Goal: Task Accomplishment & Management: Use online tool/utility

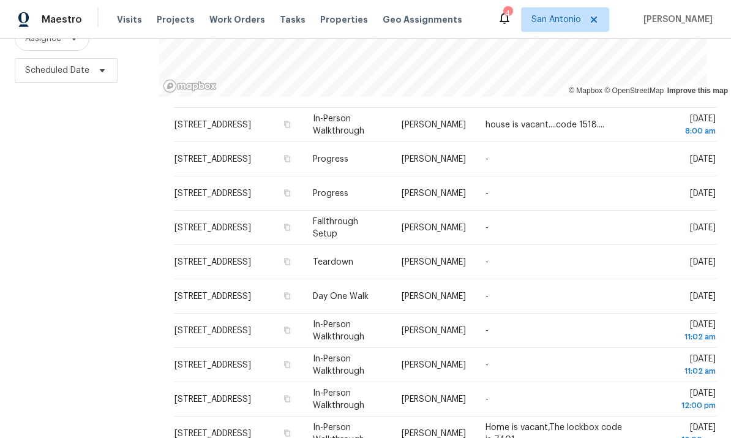
scroll to position [376, 0]
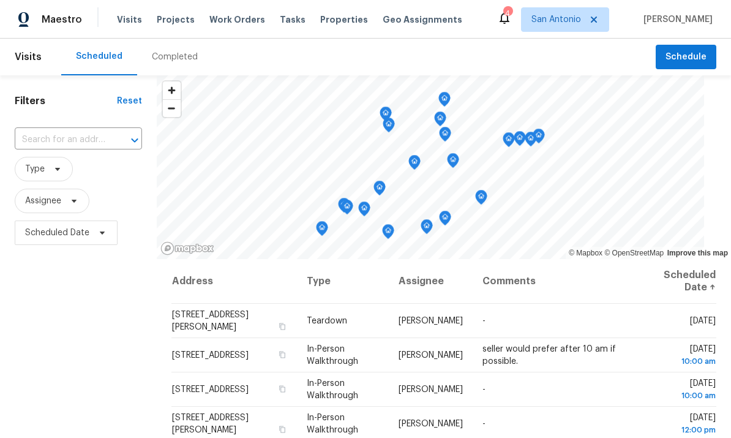
scroll to position [0, 0]
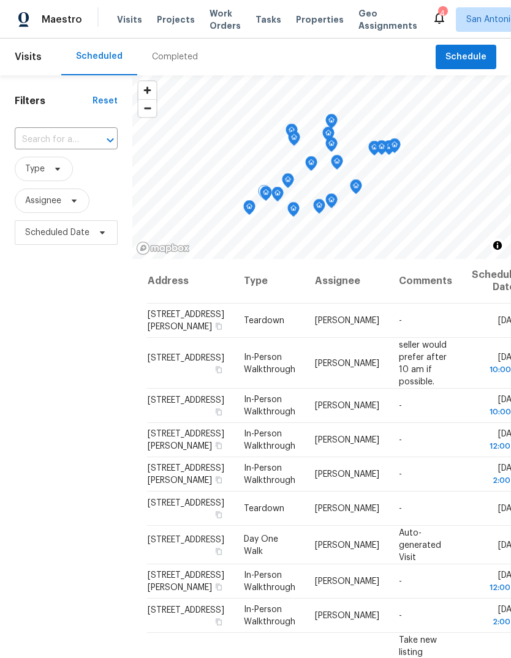
click at [0, 0] on icon at bounding box center [0, 0] width 0 height 0
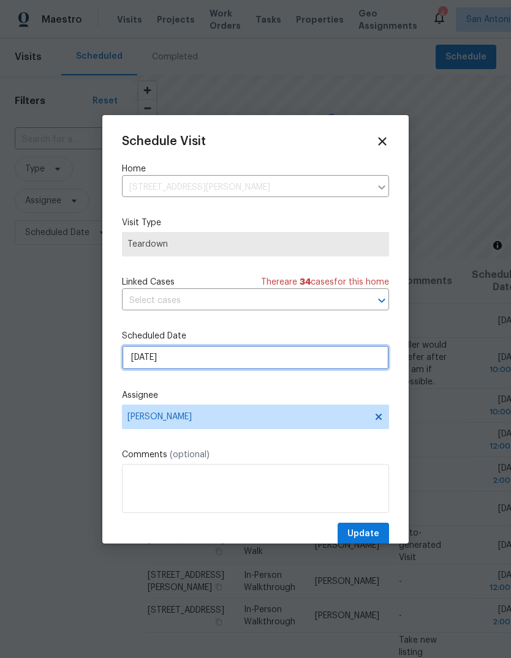
click at [197, 361] on input "9/4/2025" at bounding box center [255, 357] width 267 height 24
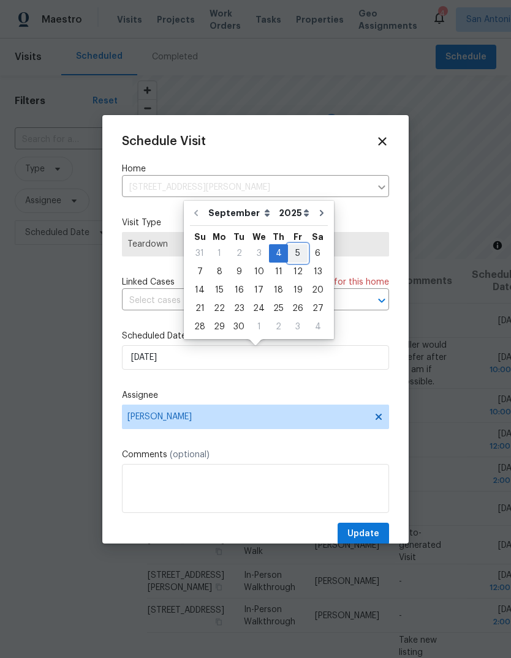
click at [290, 254] on div "5" at bounding box center [298, 253] width 20 height 17
type input "9/5/2025"
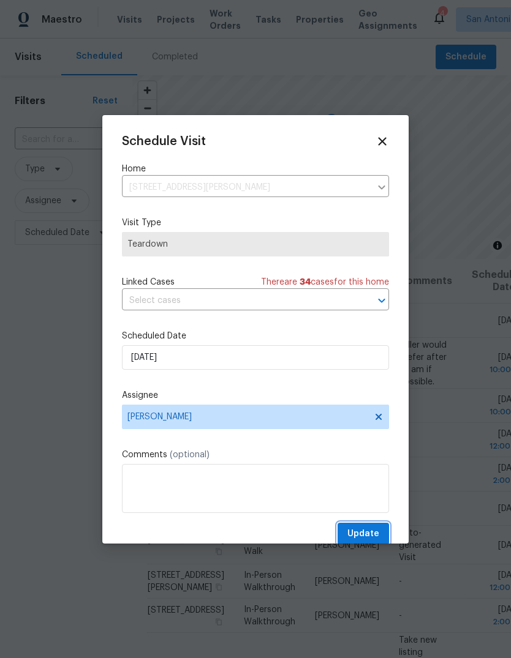
click at [366, 437] on span "Update" at bounding box center [363, 534] width 32 height 15
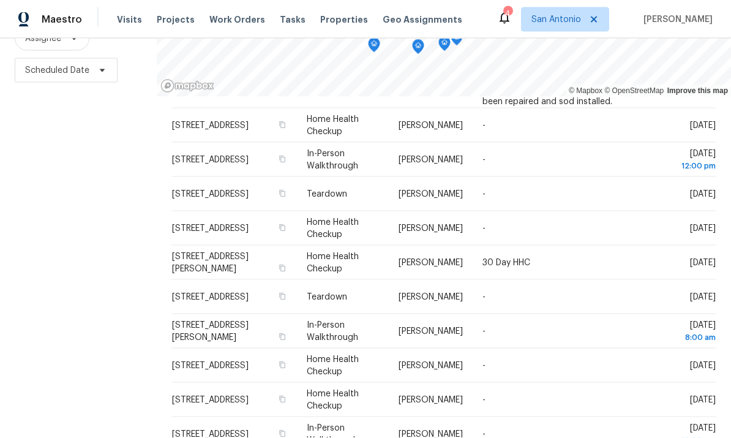
scroll to position [46, 0]
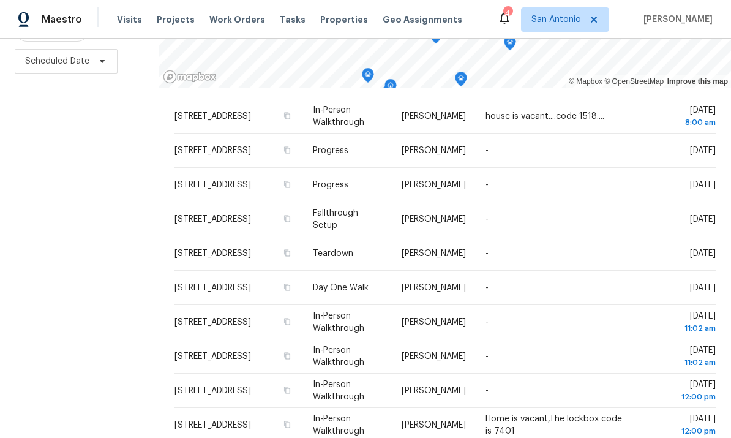
scroll to position [202, 0]
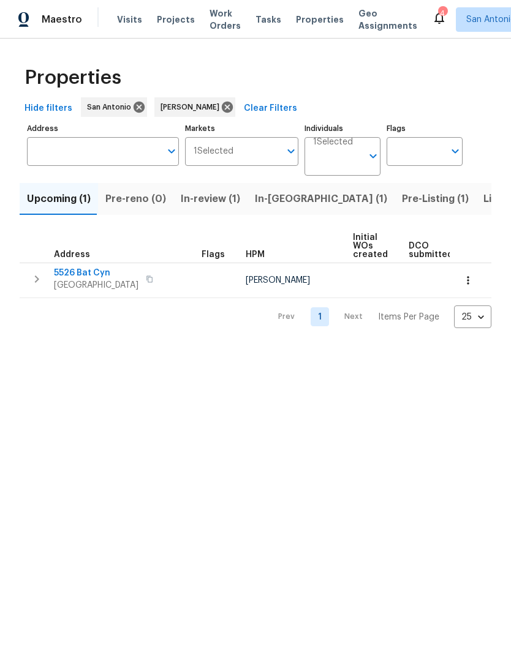
click at [80, 272] on span "5526 Bat Cyn" at bounding box center [96, 273] width 84 height 12
click at [201, 200] on span "In-review (1)" at bounding box center [210, 198] width 59 height 17
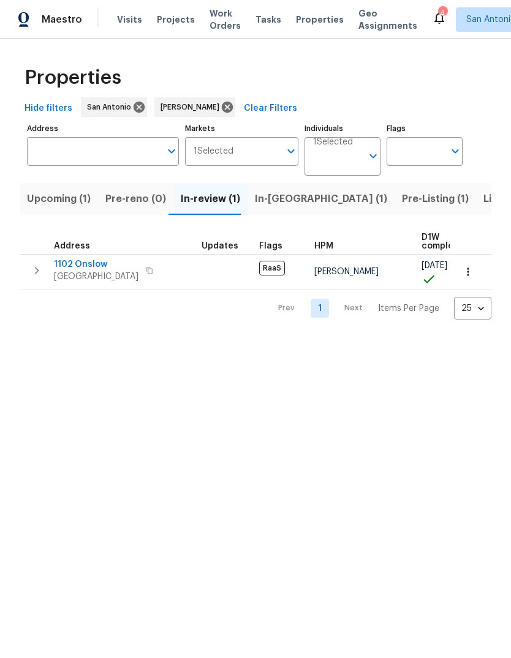
click at [266, 198] on span "In-reno (1)" at bounding box center [321, 198] width 132 height 17
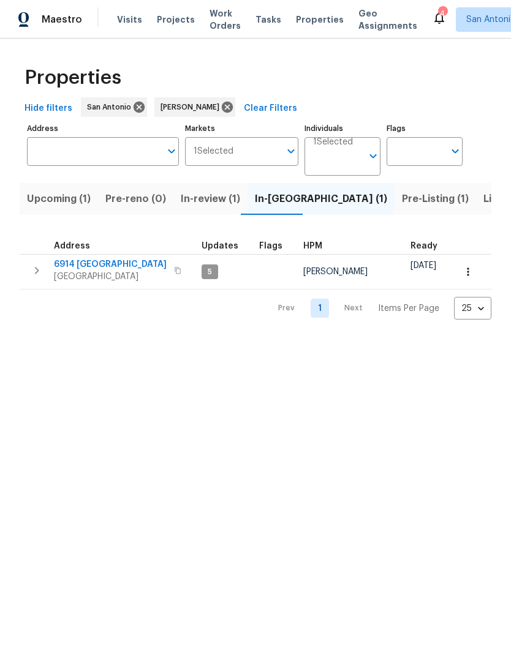
click at [402, 202] on span "Pre-Listing (1)" at bounding box center [435, 198] width 67 height 17
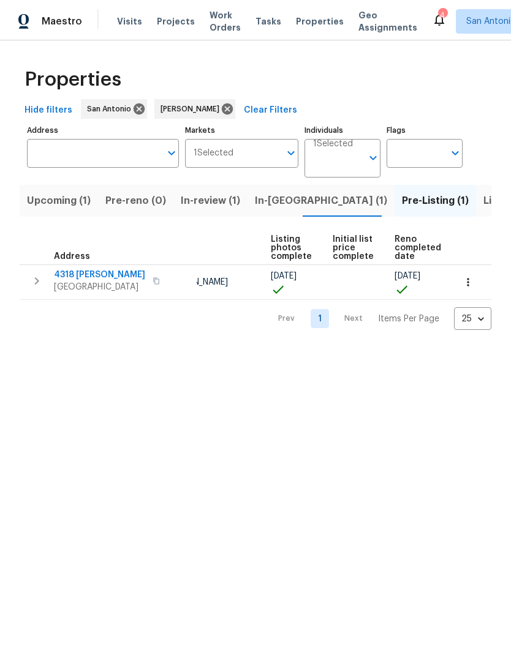
scroll to position [0, 81]
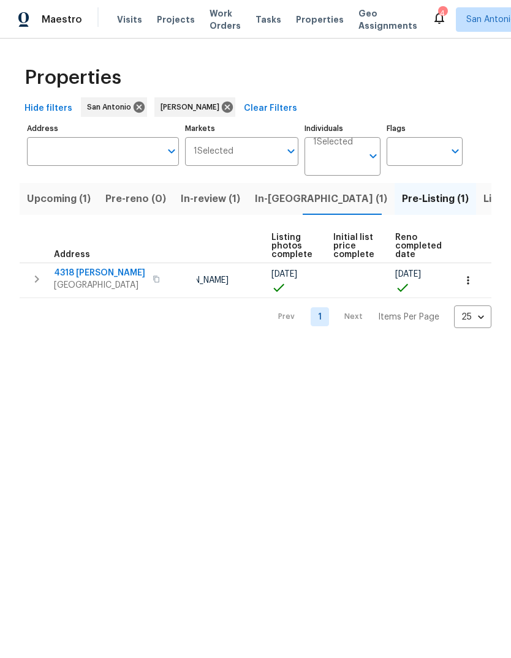
click at [273, 198] on span "In-reno (1)" at bounding box center [321, 198] width 132 height 17
